Goal: Information Seeking & Learning: Check status

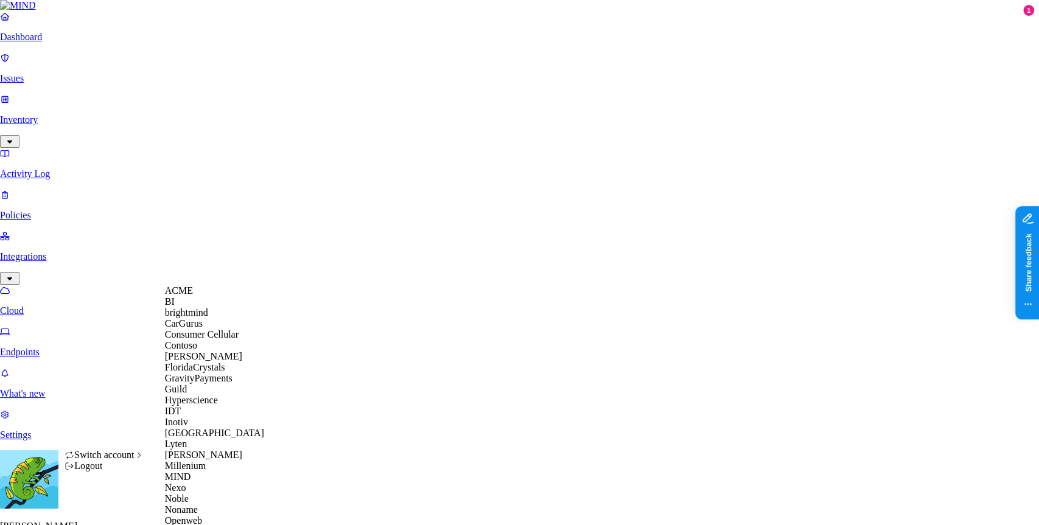
scroll to position [449, 0]
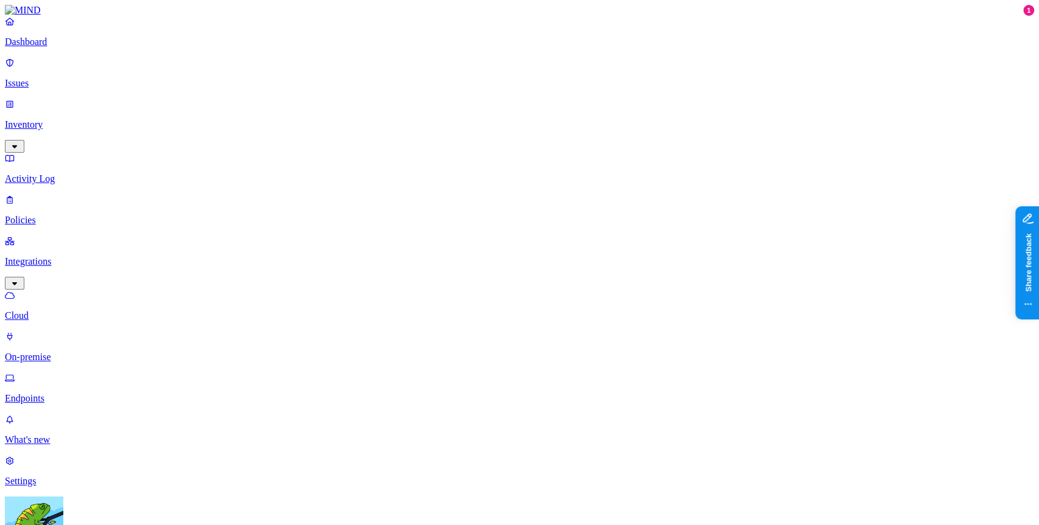
click at [100, 78] on p "Issues" at bounding box center [519, 83] width 1029 height 11
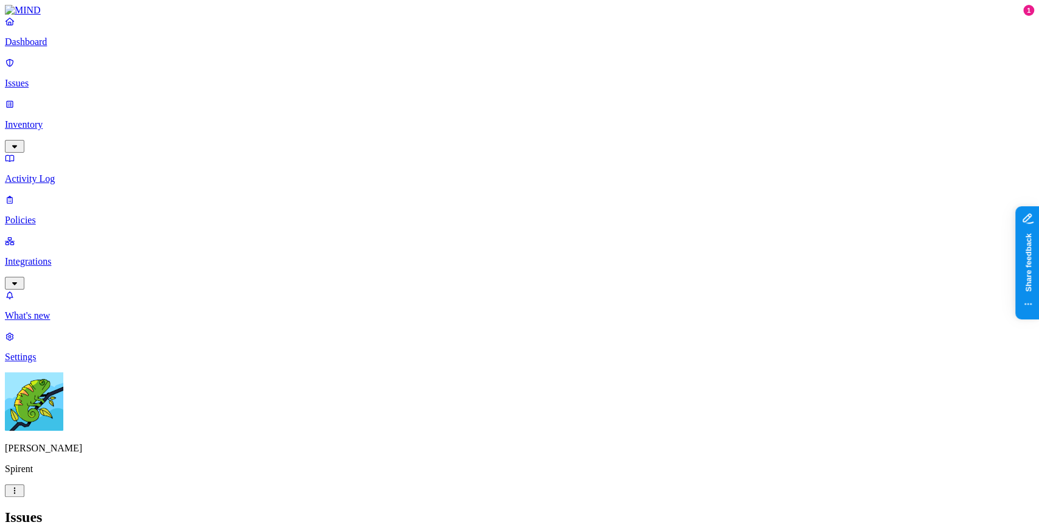
click at [114, 507] on html "Dashboard Issues Inventory Activity Log Policies Integrations What's new 1 Sett…" at bounding box center [519, 519] width 1039 height 1038
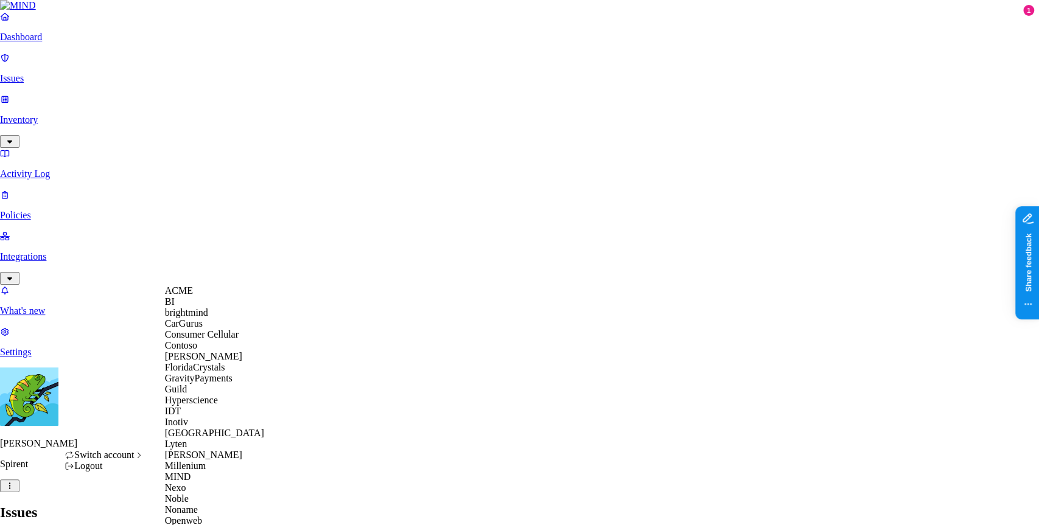
scroll to position [275, 0]
click at [202, 472] on div "MIND" at bounding box center [224, 477] width 118 height 11
